Goal: Information Seeking & Learning: Learn about a topic

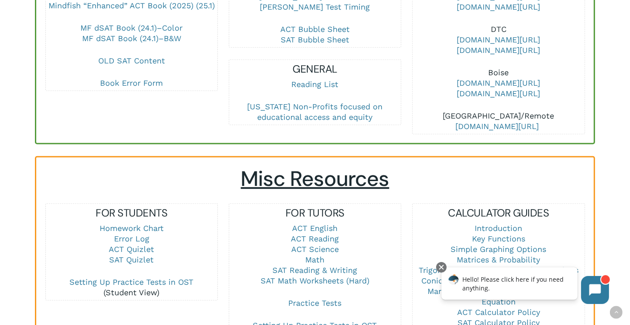
scroll to position [457, 0]
click at [316, 254] on link "Math" at bounding box center [315, 258] width 19 height 9
click at [320, 254] on link "Math" at bounding box center [315, 258] width 19 height 9
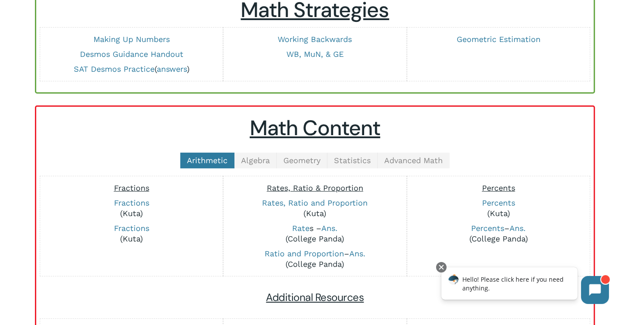
scroll to position [132, 0]
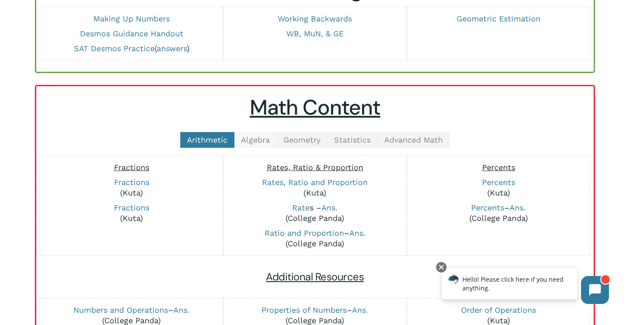
click at [256, 135] on span "Algebra" at bounding box center [255, 139] width 29 height 9
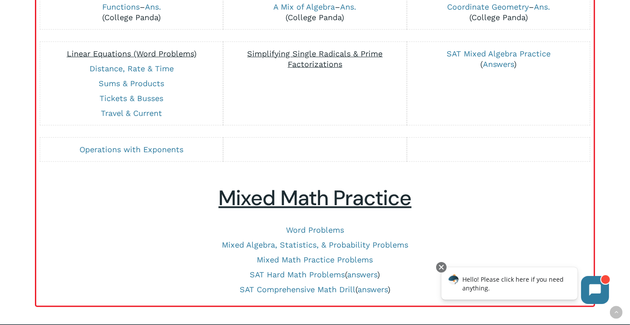
scroll to position [830, 0]
